Goal: Task Accomplishment & Management: Manage account settings

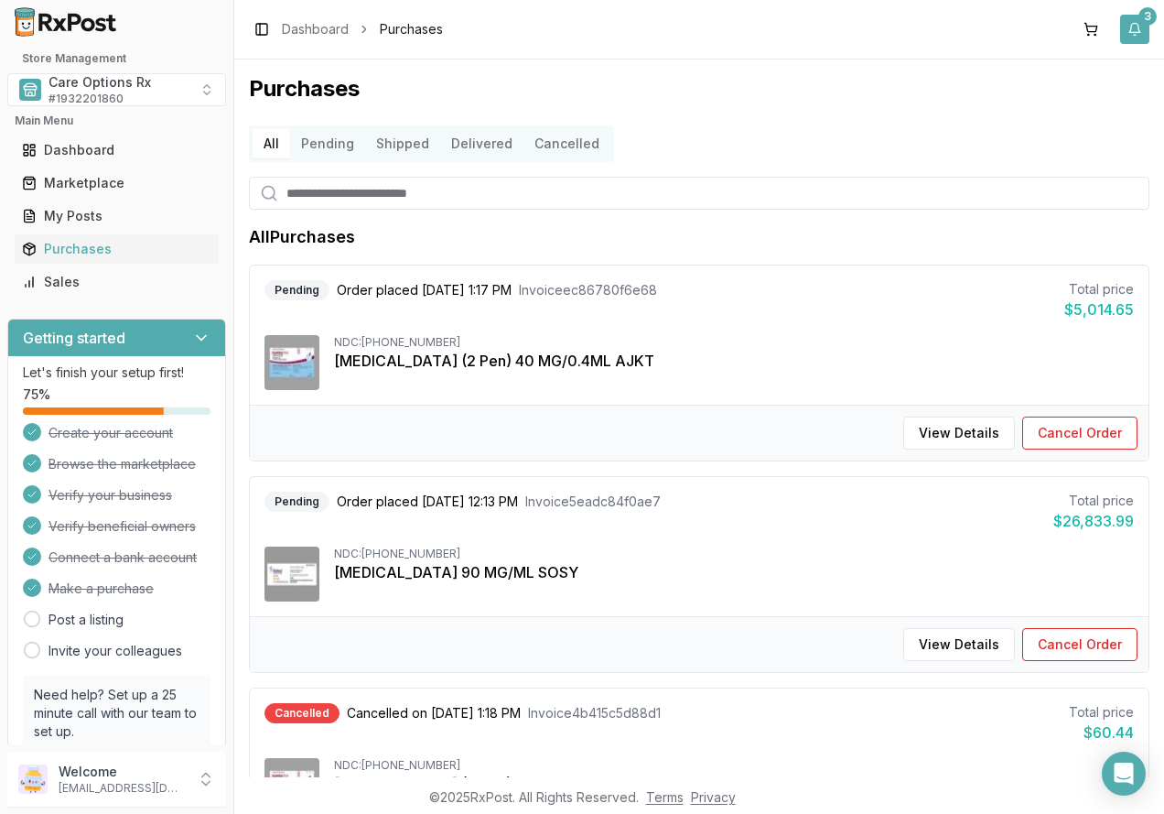
click at [1133, 21] on button "3" at bounding box center [1134, 29] width 29 height 29
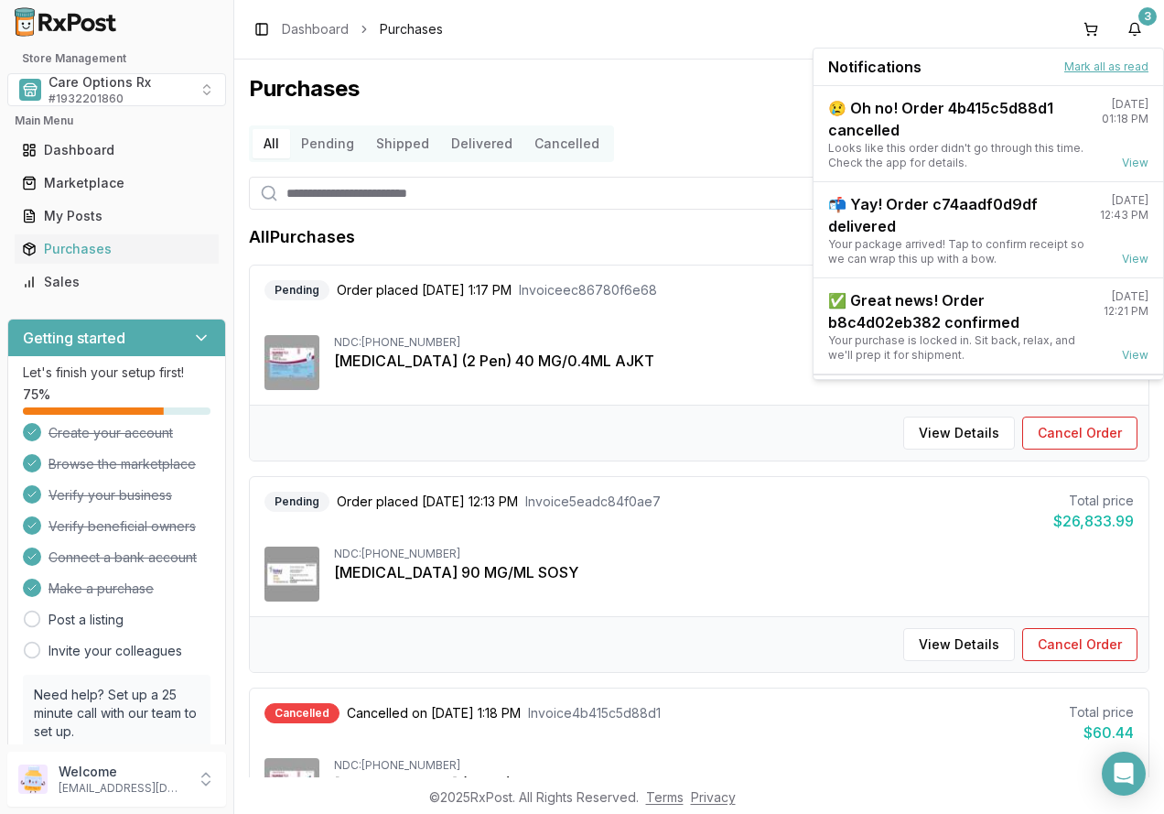
click at [1102, 67] on button "Mark all as read" at bounding box center [1107, 66] width 84 height 15
click at [486, 63] on div "Purchases All Pending Shipped Delivered Cancelled All Purchases Pending Order p…" at bounding box center [699, 418] width 930 height 718
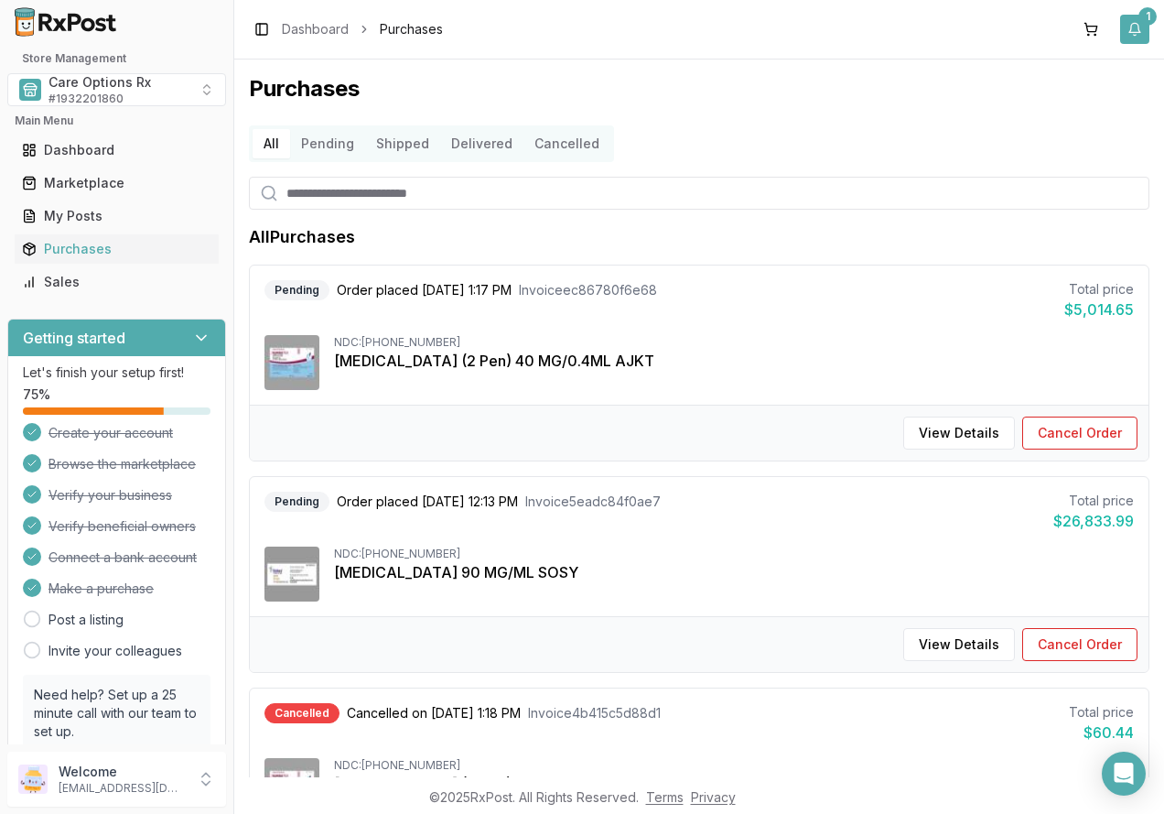
click at [1138, 20] on button "1" at bounding box center [1134, 29] width 29 height 29
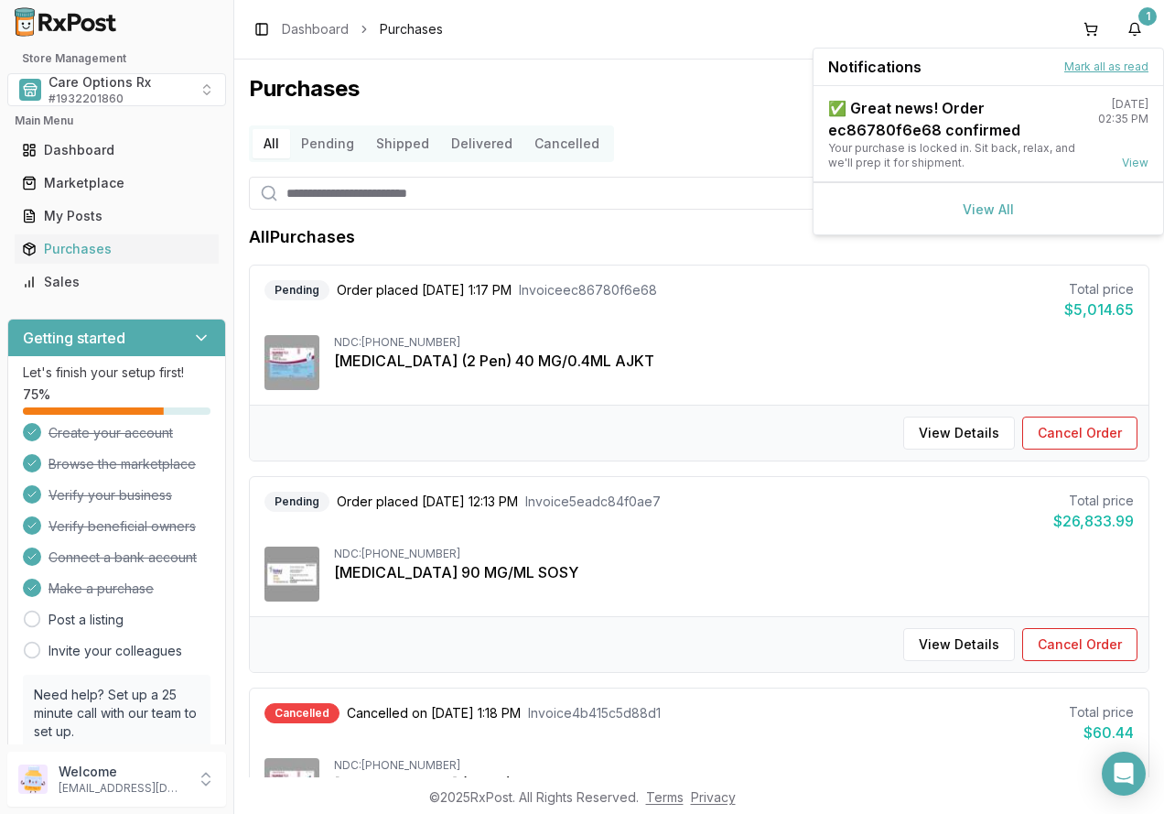
click at [1074, 63] on button "Mark all as read" at bounding box center [1107, 66] width 84 height 15
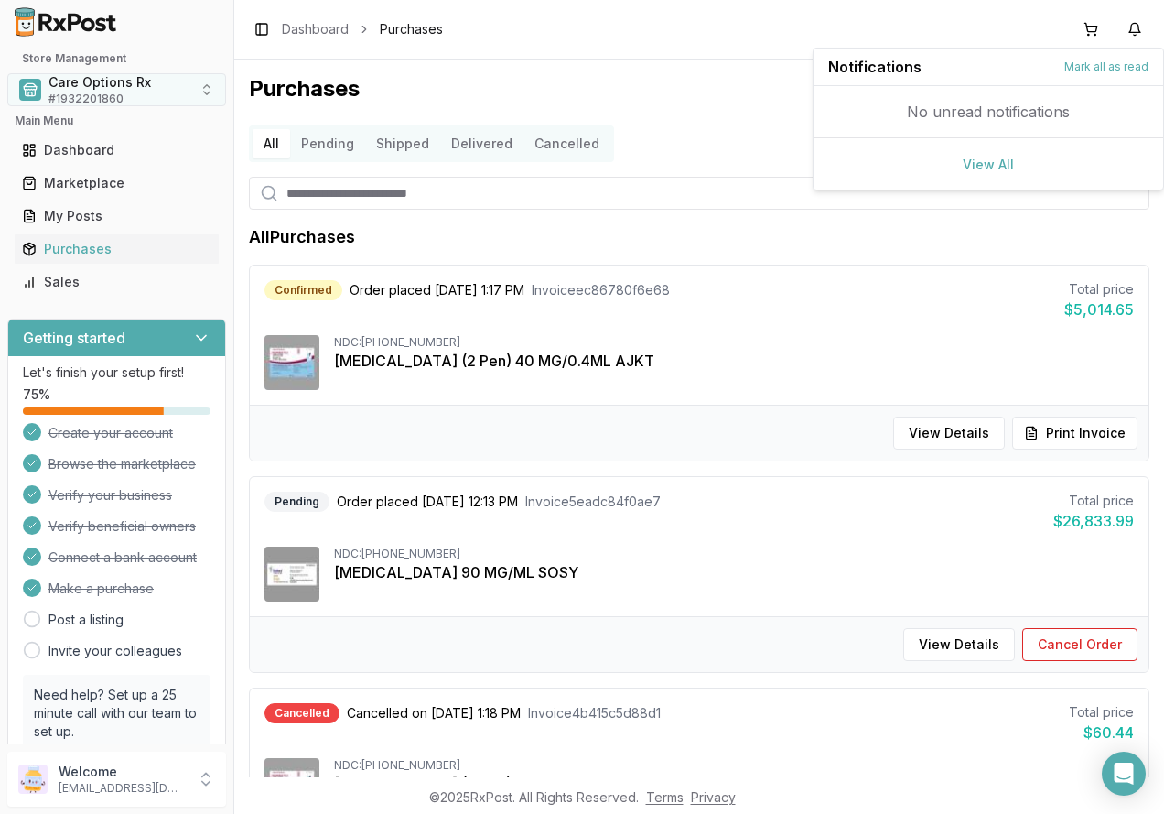
click at [117, 95] on span "# 1932201860" at bounding box center [86, 99] width 75 height 15
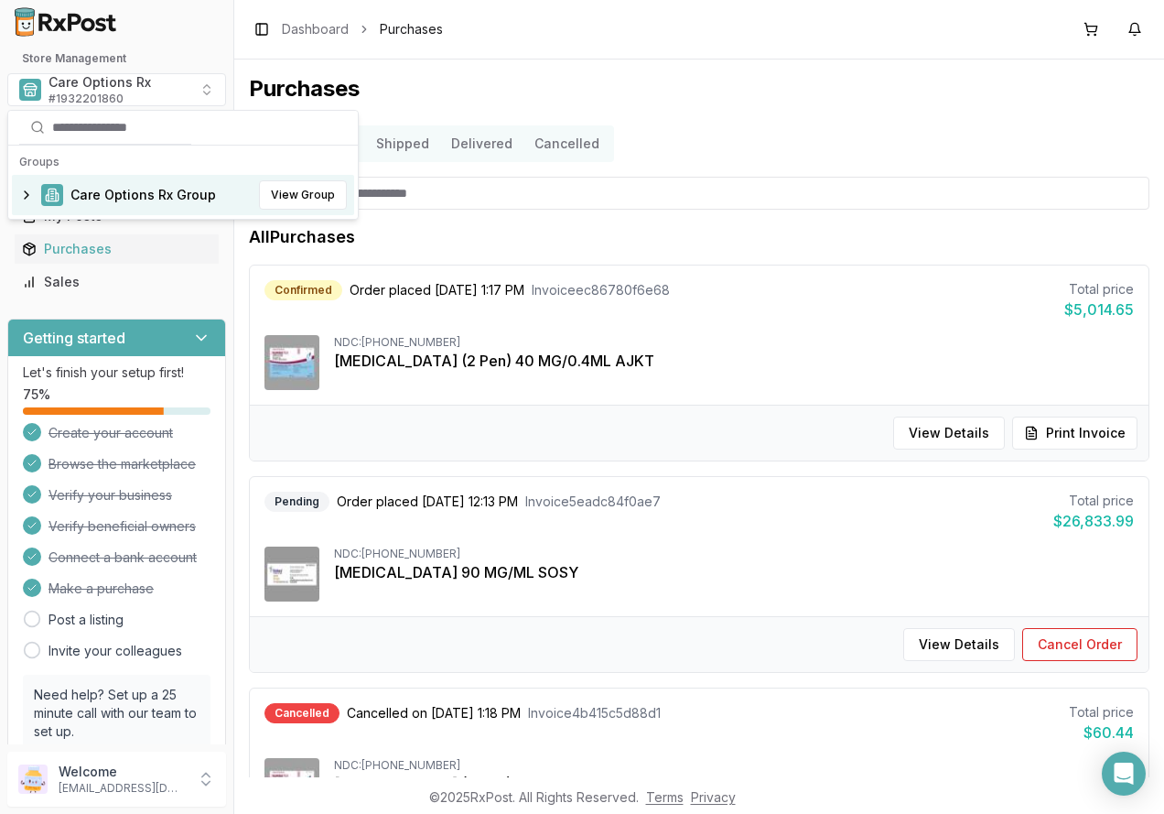
click at [98, 197] on span "Care Options Rx Group" at bounding box center [143, 195] width 146 height 18
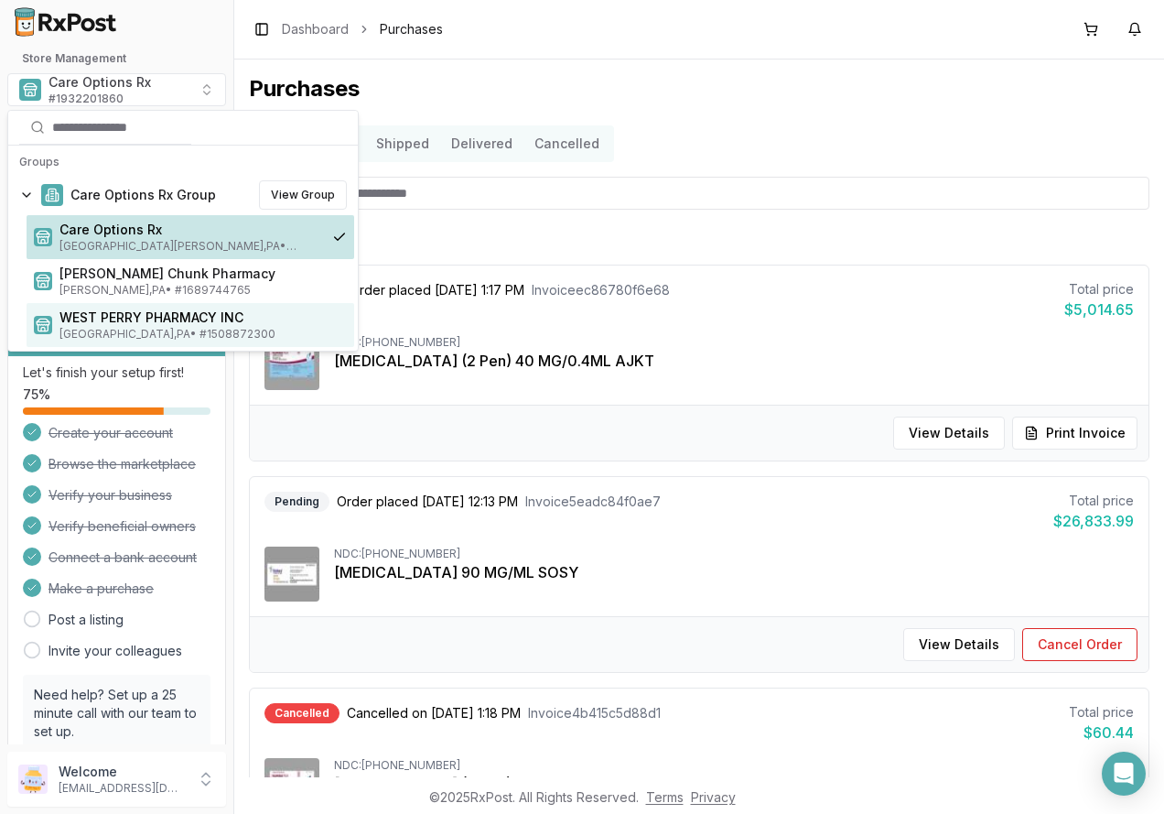
click at [94, 311] on span "WEST PERRY PHARMACY INC" at bounding box center [202, 317] width 287 height 18
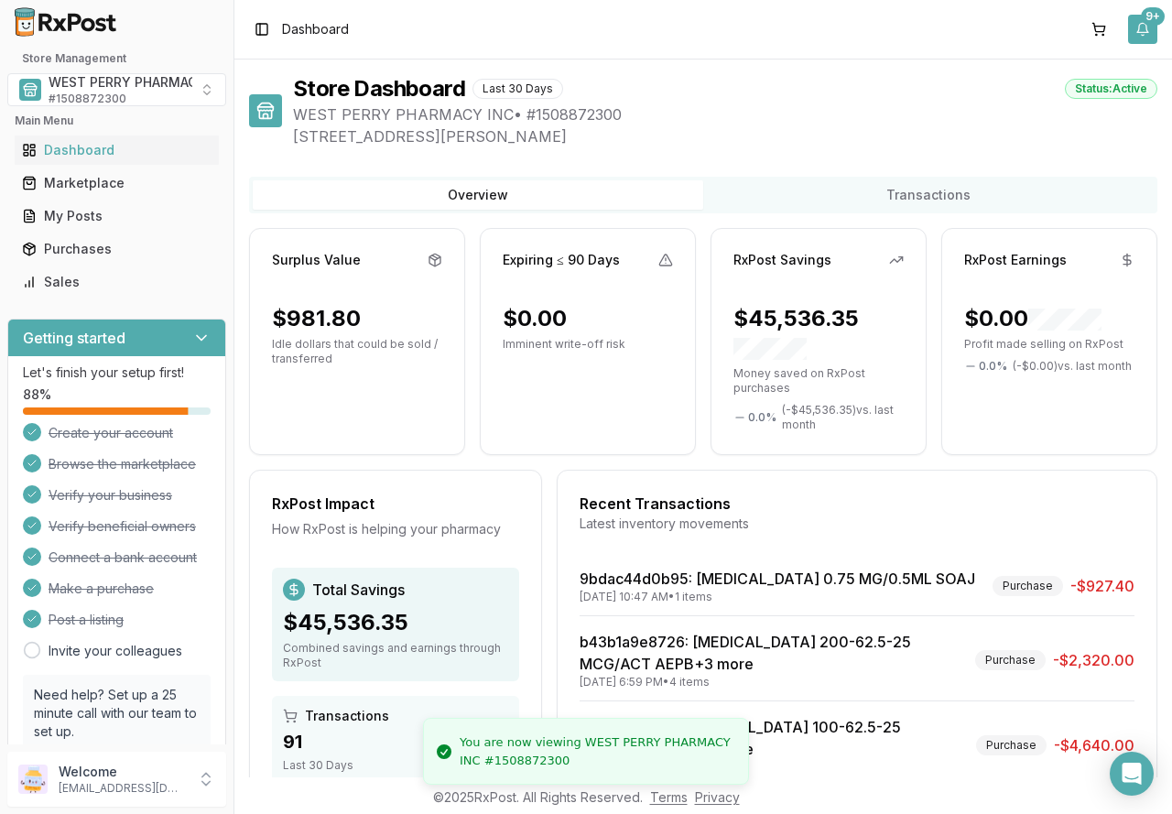
click at [1150, 35] on button "9+" at bounding box center [1142, 29] width 29 height 29
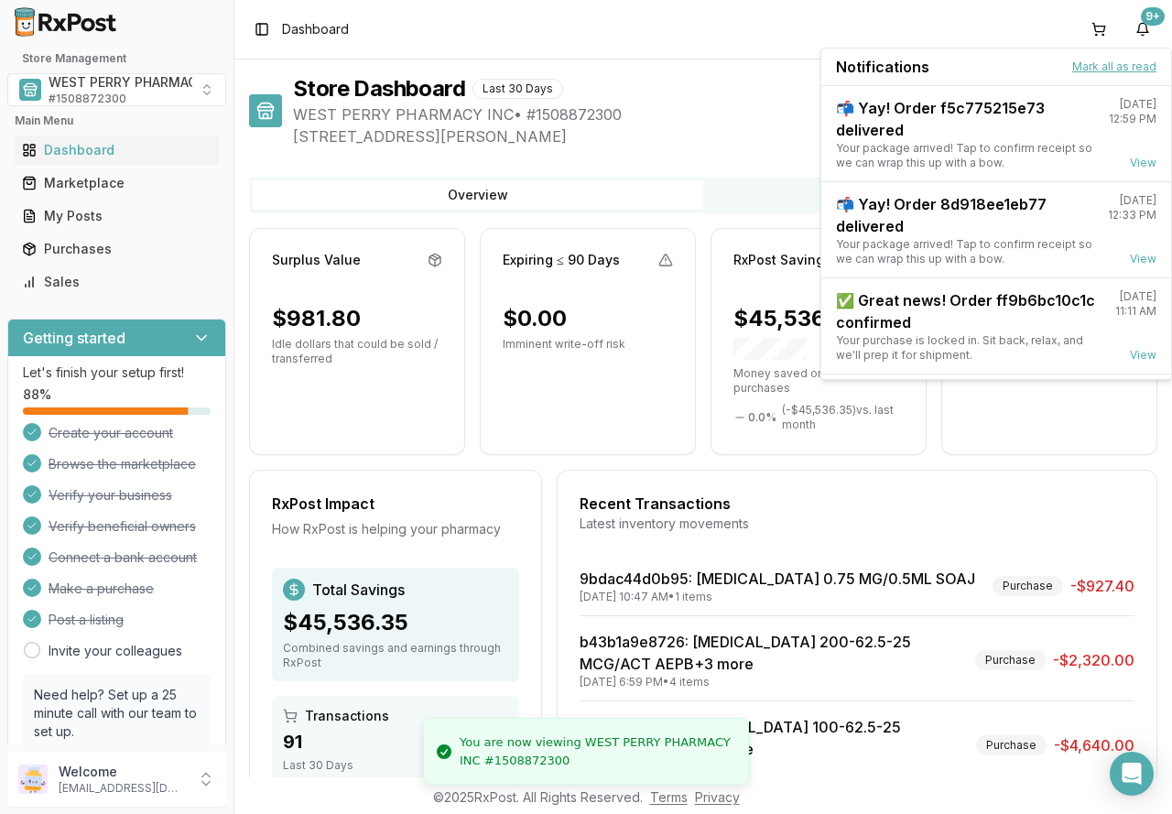
click at [1103, 65] on button "Mark all as read" at bounding box center [1114, 66] width 84 height 15
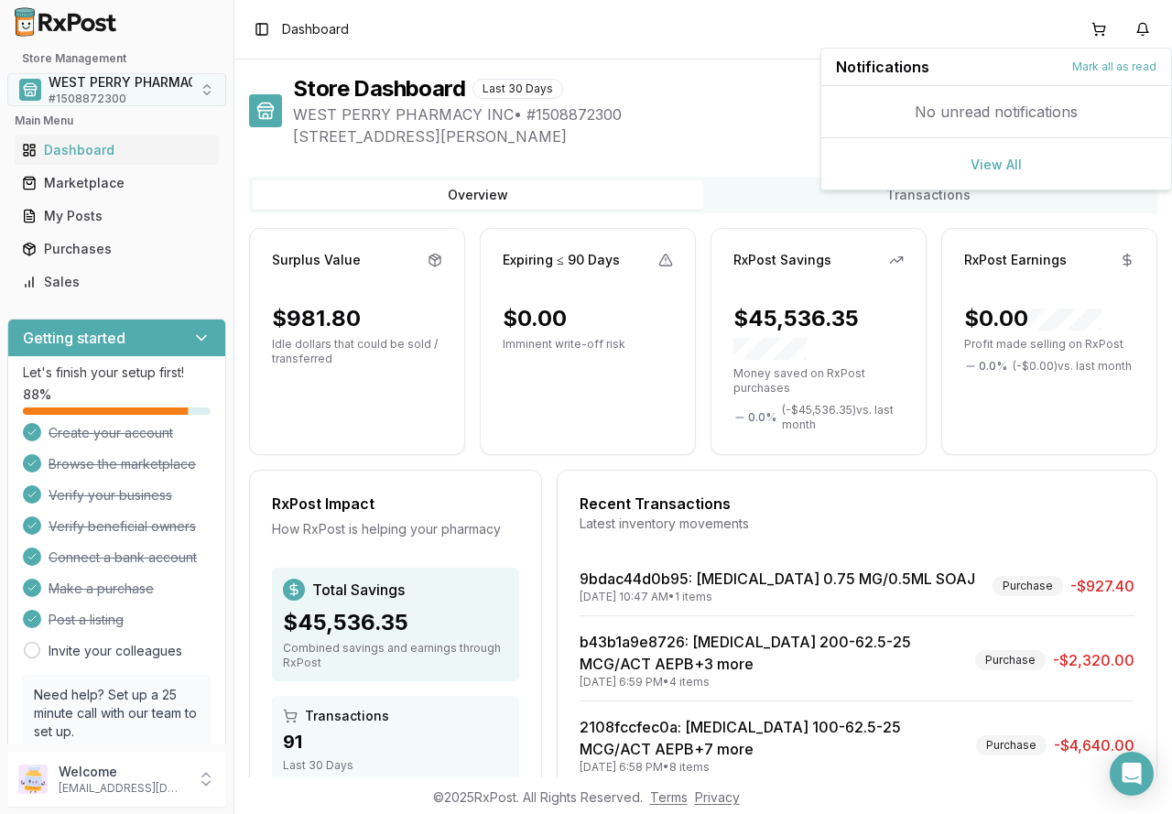
click at [95, 94] on span "# 1508872300" at bounding box center [88, 99] width 78 height 15
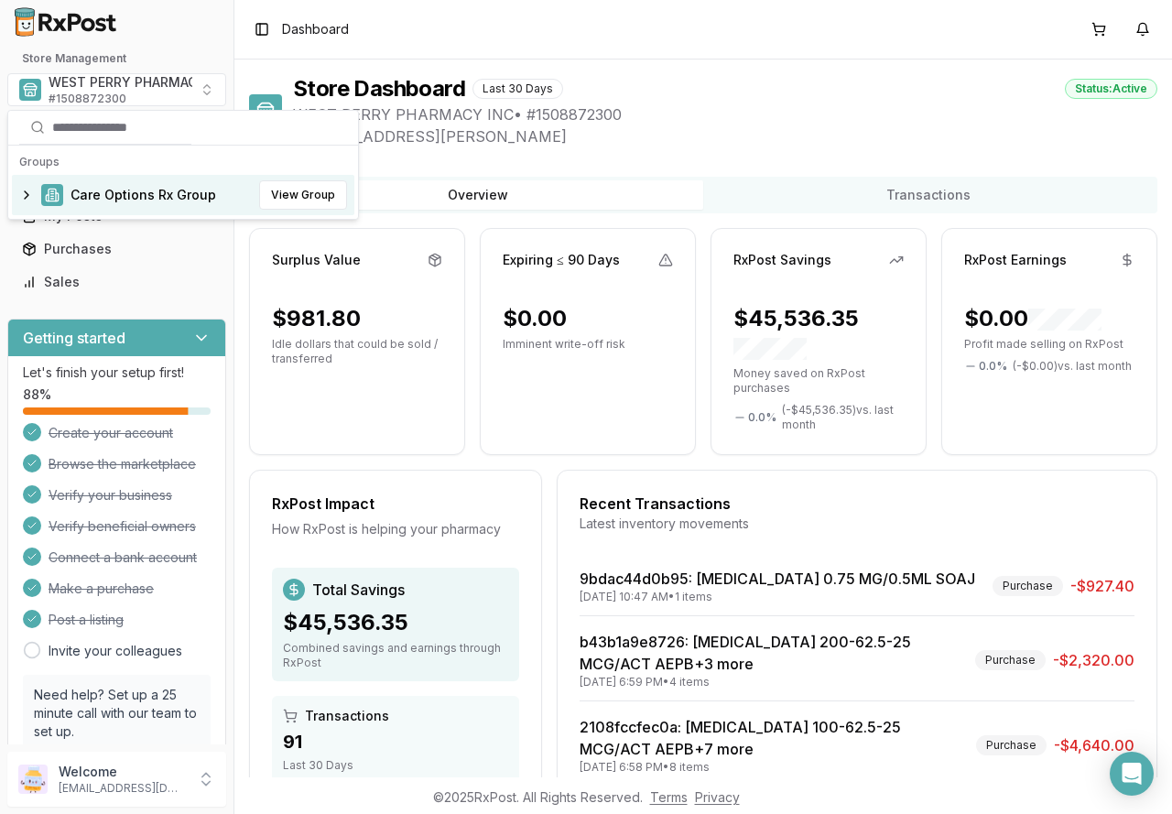
click at [92, 200] on span "Care Options Rx Group" at bounding box center [143, 195] width 146 height 18
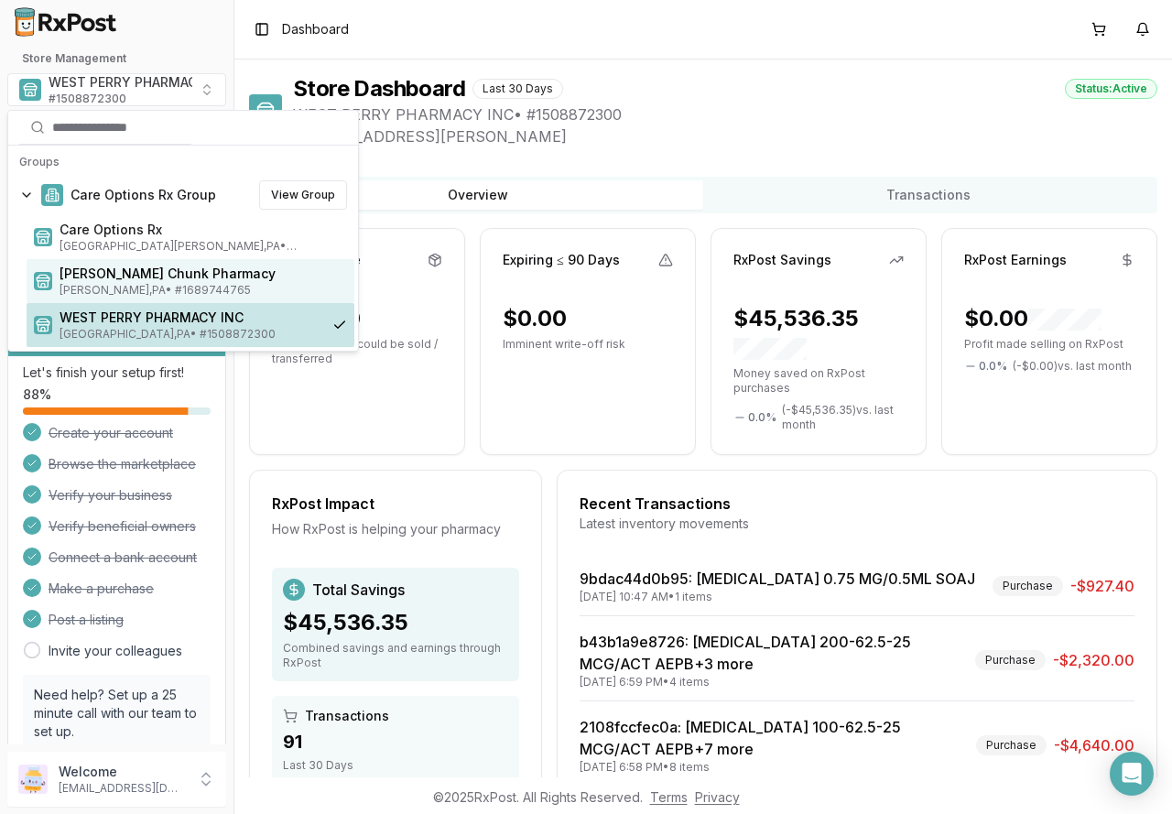
click at [90, 272] on span "Mauch Chunk Pharmacy" at bounding box center [202, 274] width 287 height 18
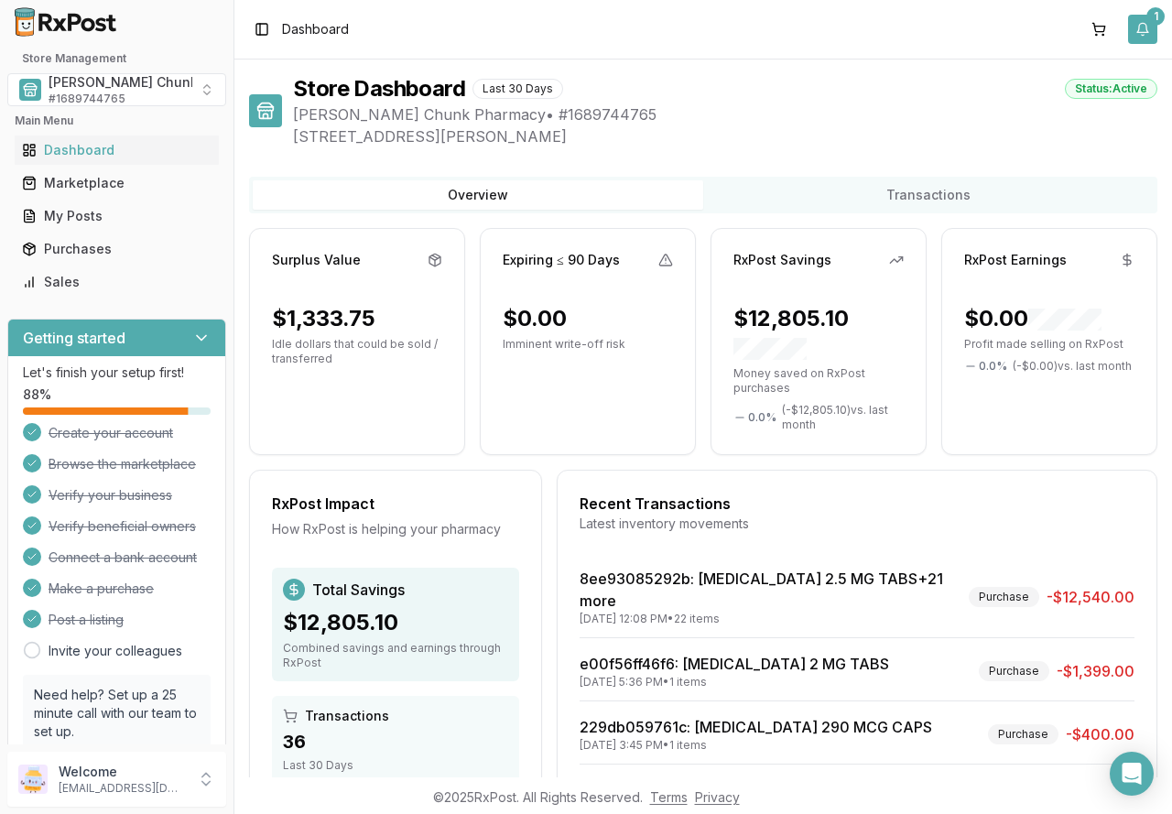
click at [1145, 22] on button "1" at bounding box center [1142, 29] width 29 height 29
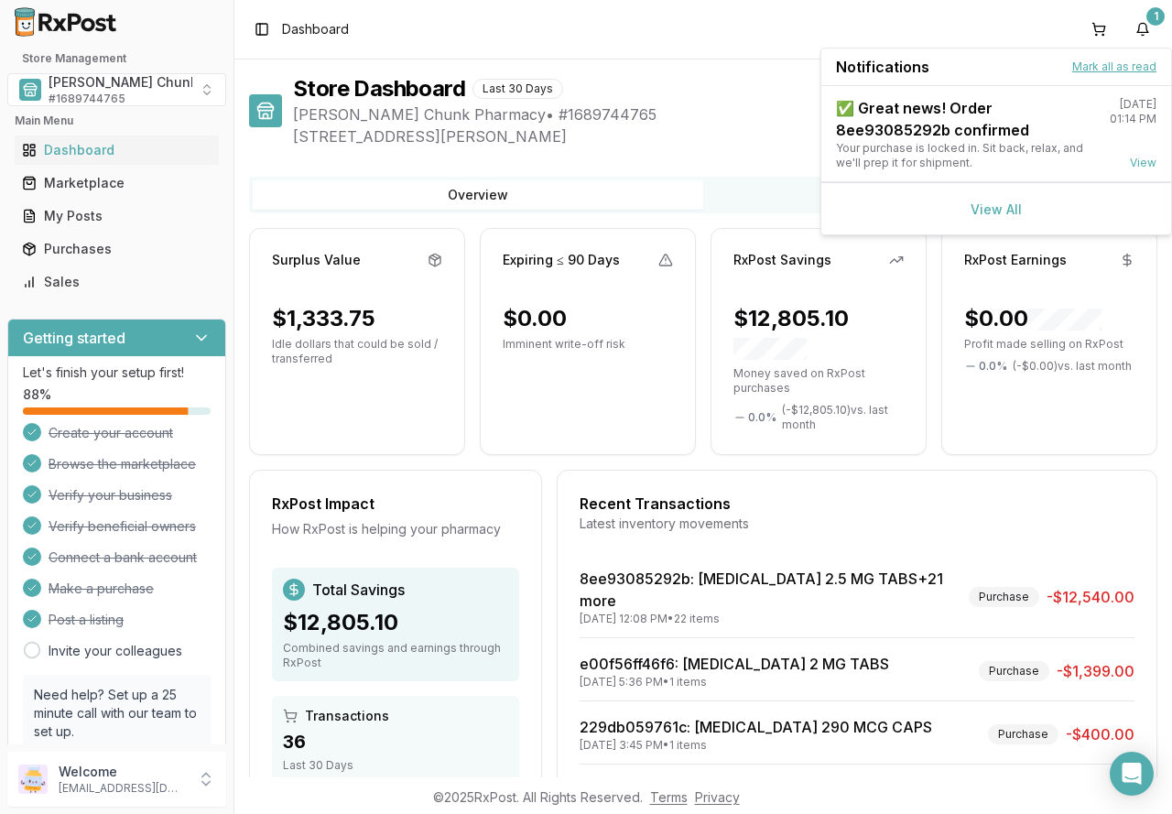
click at [1119, 67] on button "Mark all as read" at bounding box center [1114, 66] width 84 height 15
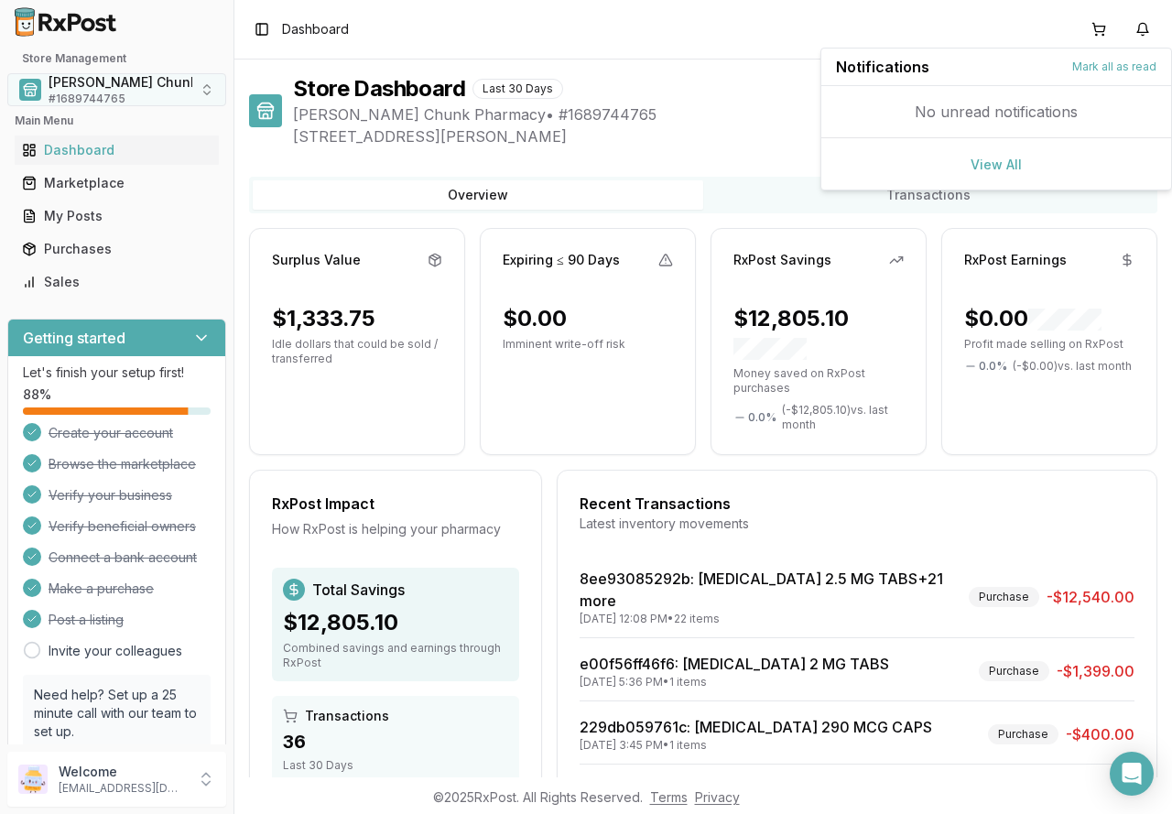
click at [118, 92] on span "# 1689744765" at bounding box center [87, 99] width 77 height 15
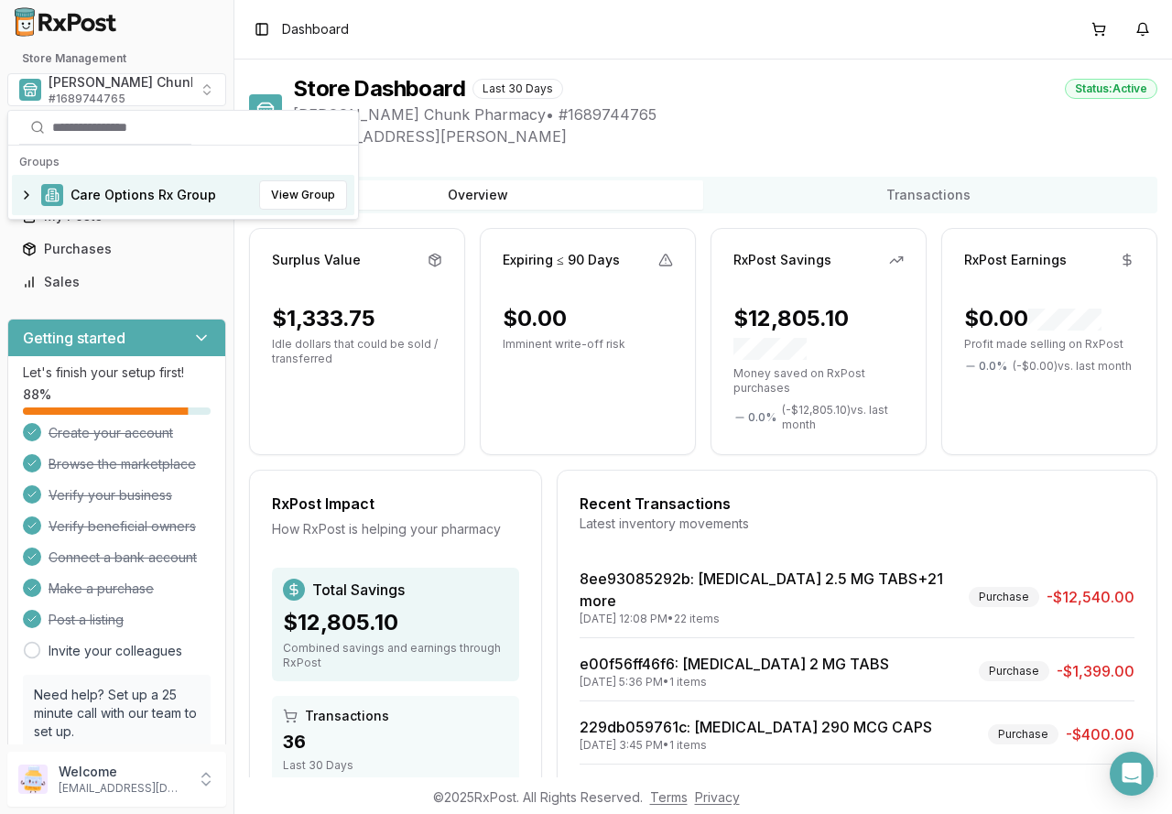
click at [115, 197] on span "Care Options Rx Group" at bounding box center [143, 195] width 146 height 18
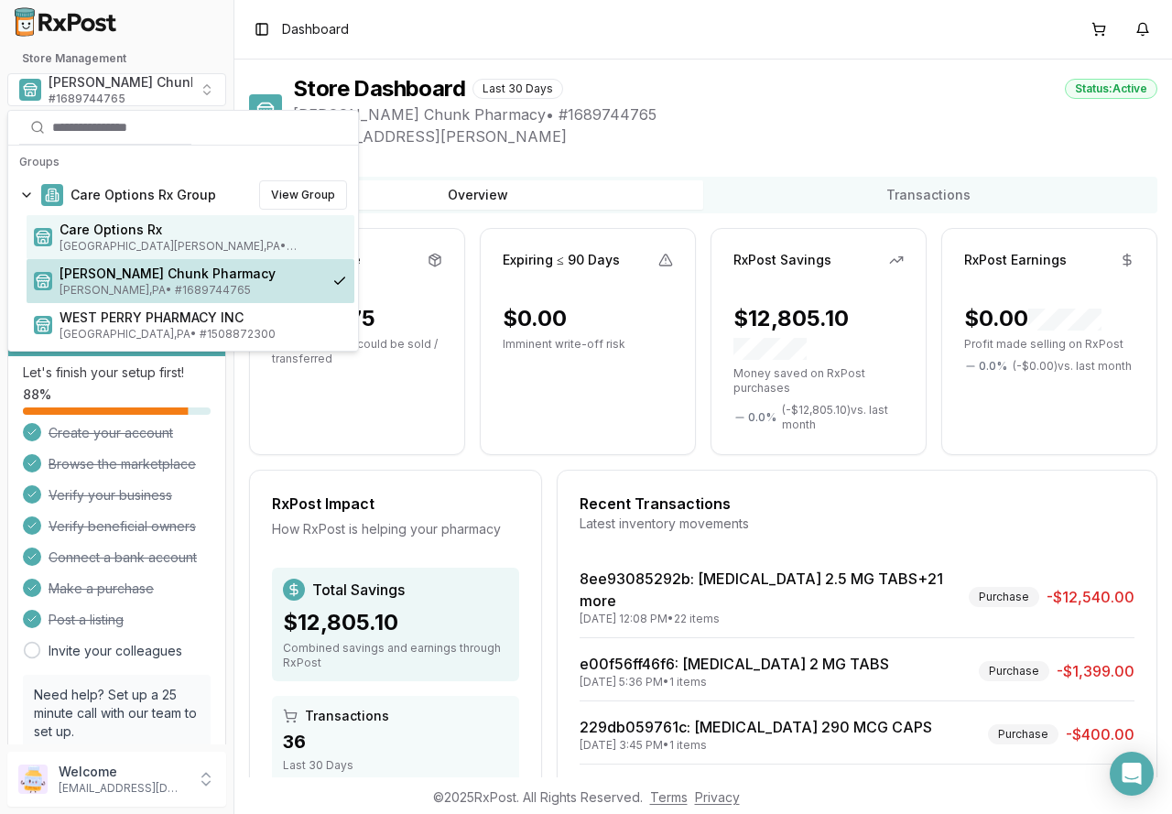
click at [114, 225] on span "Care Options Rx" at bounding box center [202, 230] width 287 height 18
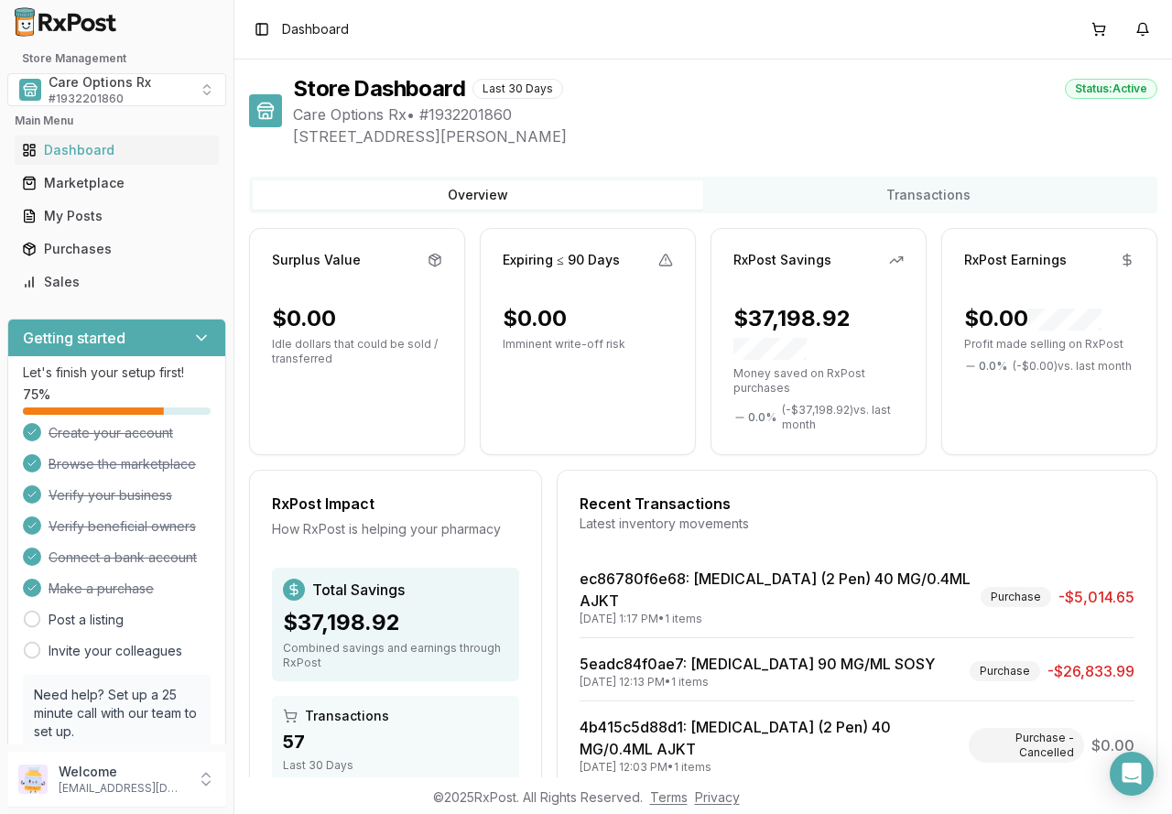
click at [706, 48] on div "Toggle Sidebar Dashboard" at bounding box center [702, 29] width 937 height 59
